Goal: Transaction & Acquisition: Purchase product/service

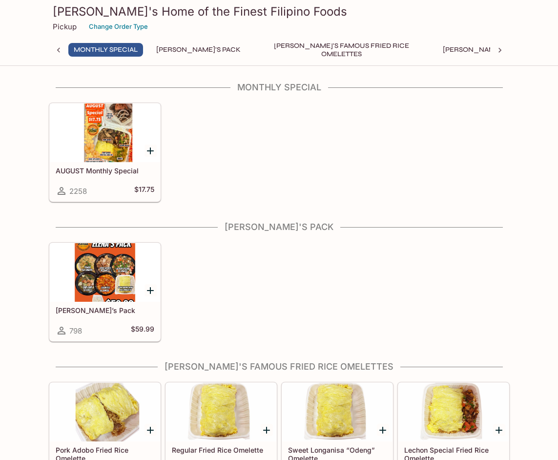
click at [437, 52] on button "[PERSON_NAME]'s Mixed Plates" at bounding box center [499, 50] width 124 height 14
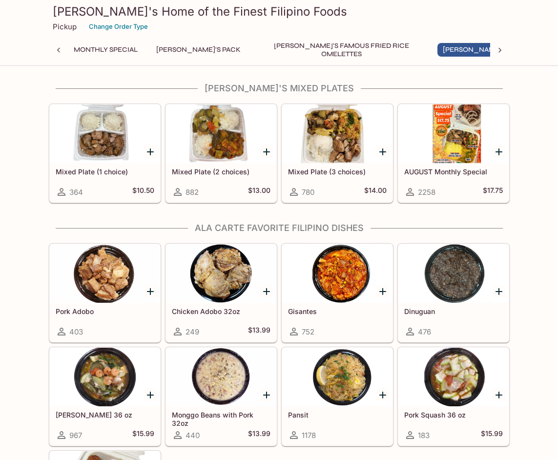
click at [448, 168] on h5 "AUGUST Monthly Special" at bounding box center [453, 171] width 99 height 8
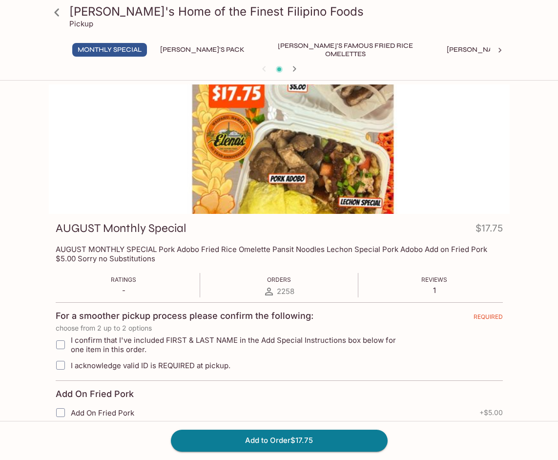
click at [58, 14] on icon at bounding box center [56, 12] width 17 height 17
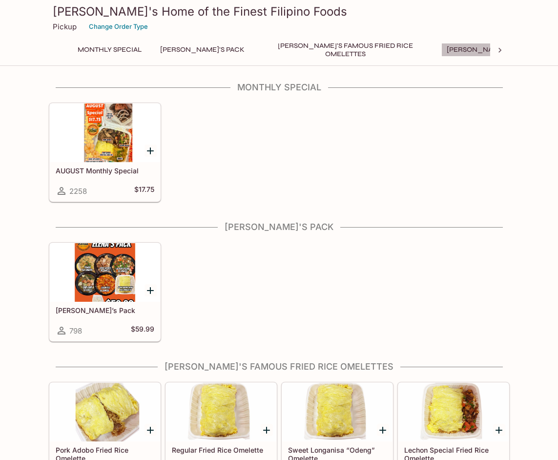
click at [441, 48] on button "[PERSON_NAME]'s Mixed Plates" at bounding box center [503, 50] width 124 height 14
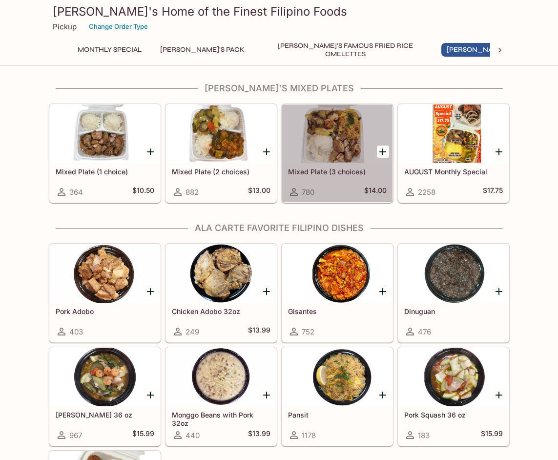
click at [332, 184] on div "Mixed Plate (3 choices) 780 $14.00" at bounding box center [337, 182] width 110 height 39
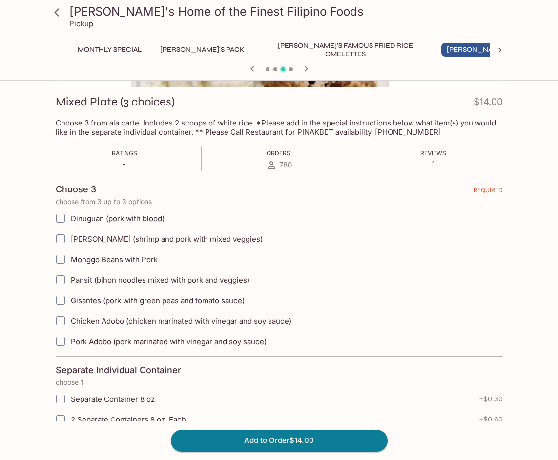
scroll to position [175, 0]
